Goal: Find specific page/section: Find specific page/section

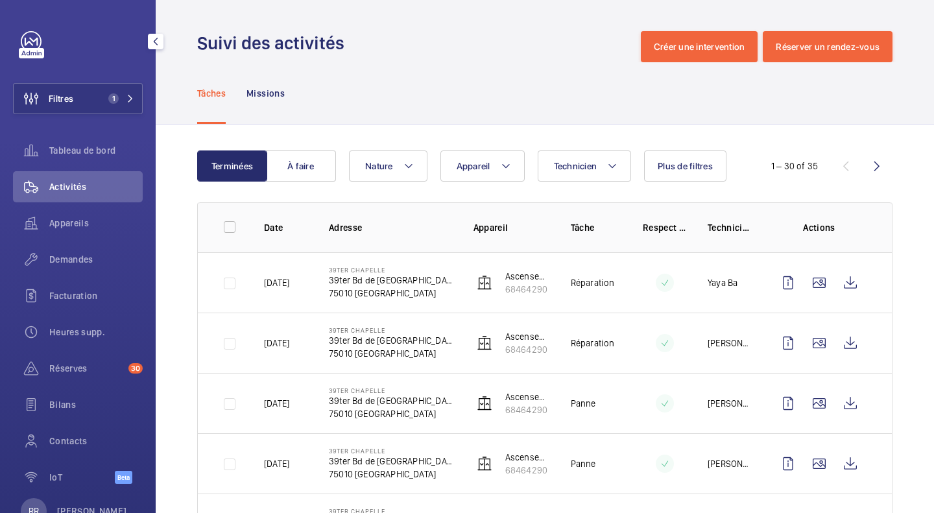
click at [71, 97] on span "Filtres" at bounding box center [61, 98] width 25 height 13
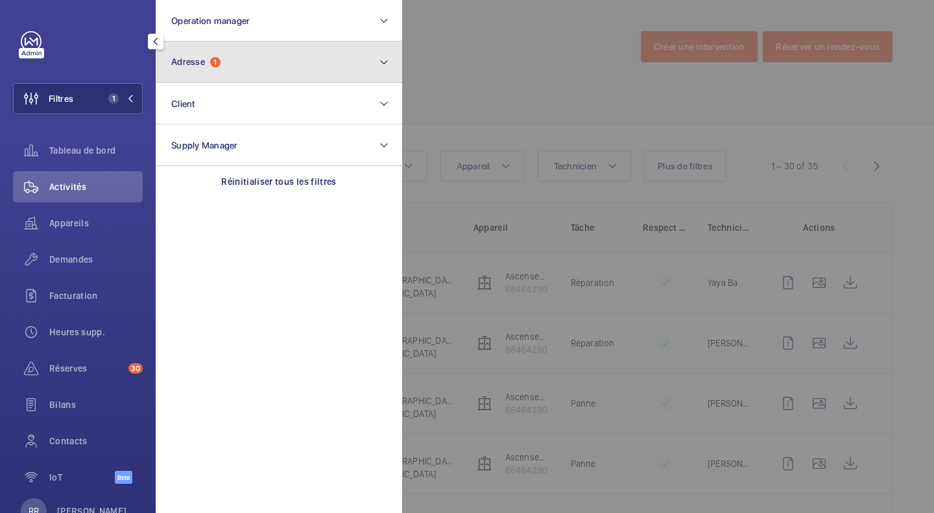
click at [185, 62] on span "Adresse" at bounding box center [188, 61] width 34 height 10
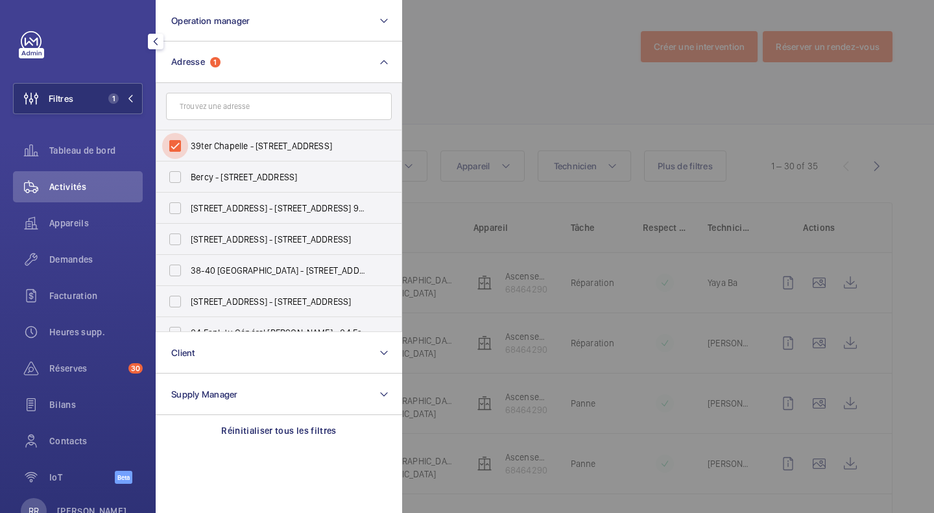
click at [171, 148] on input "39ter Chapelle - [STREET_ADDRESS]" at bounding box center [175, 146] width 26 height 26
checkbox input "false"
